Goal: Check status

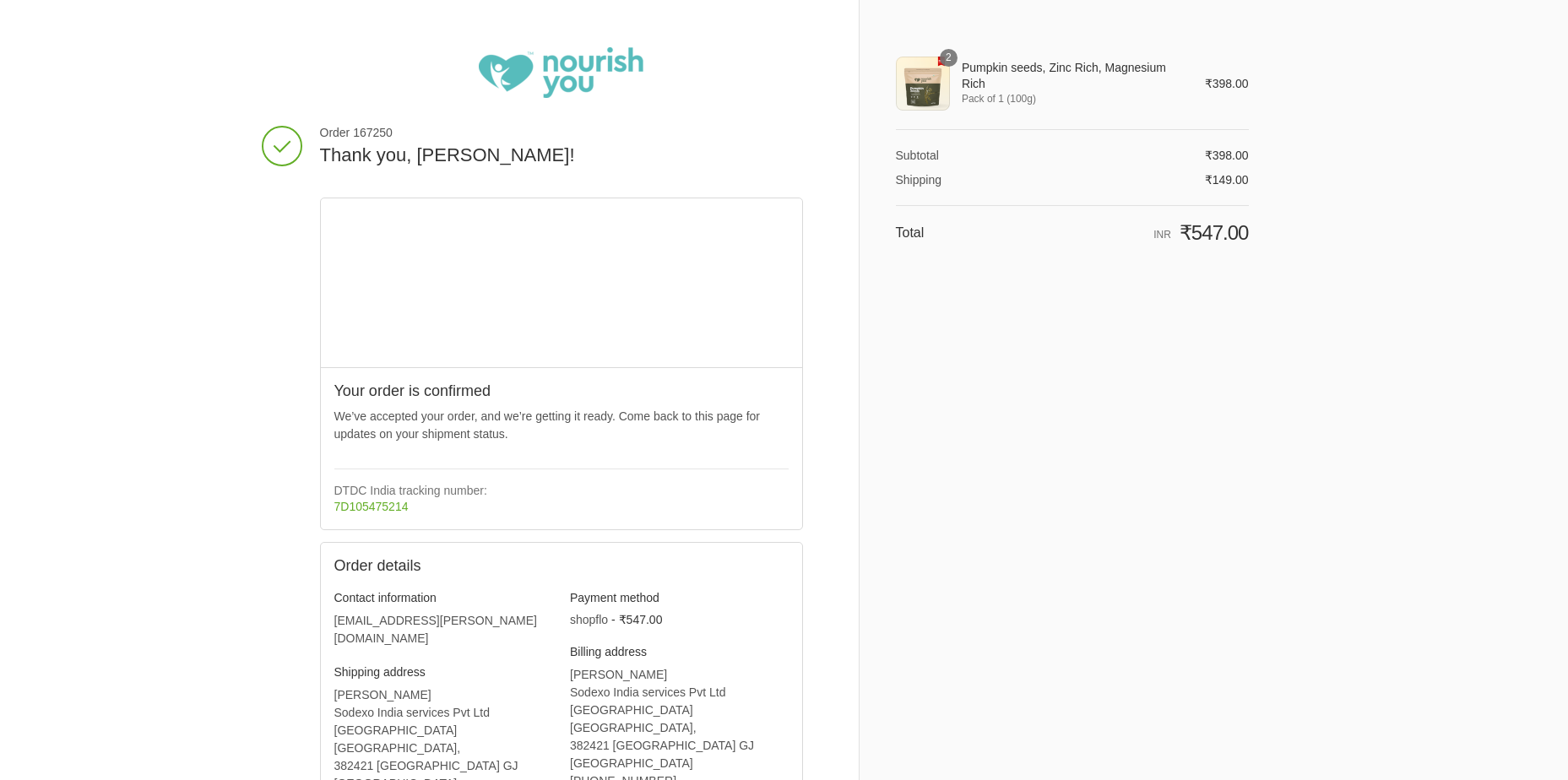
click at [1134, 249] on div "Cost summary Description Price Subtotal ₹398.00 Shipping ₹149.00 Total Includin…" at bounding box center [1072, 196] width 353 height 131
